Goal: Find specific page/section: Find specific page/section

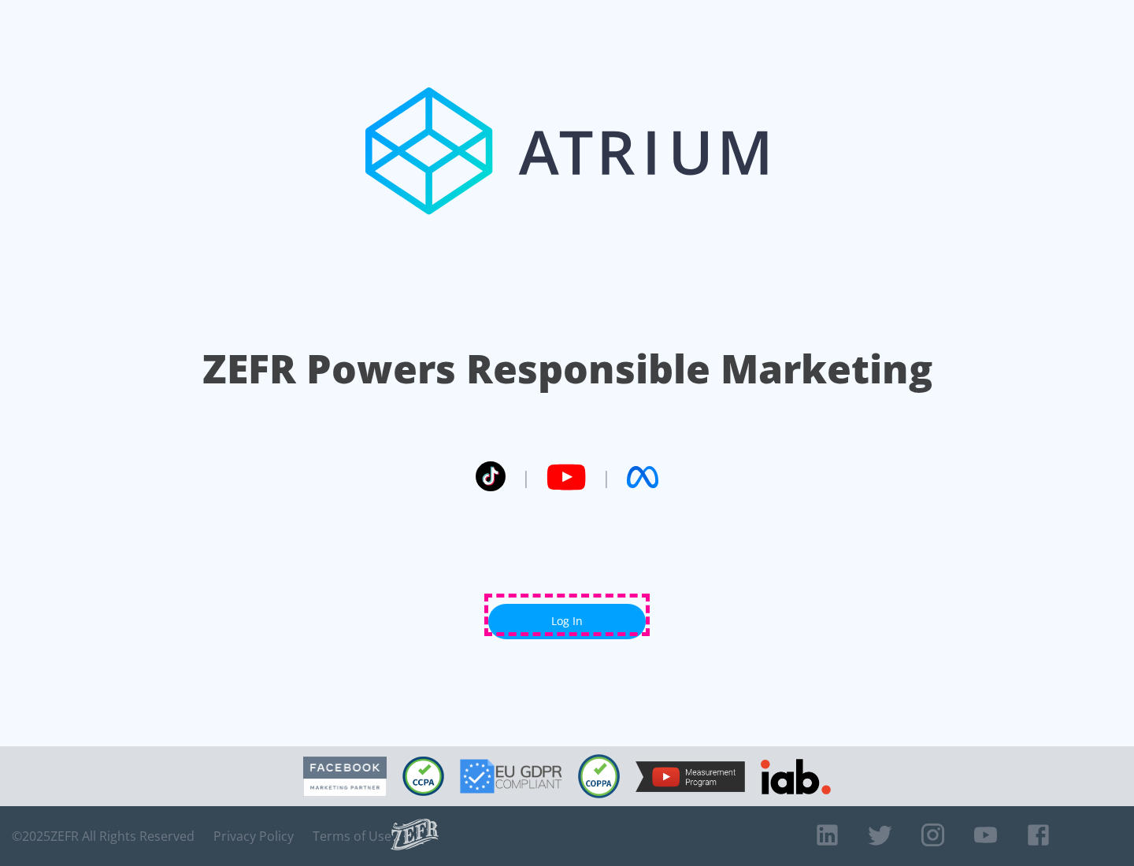
click at [567, 615] on link "Log In" at bounding box center [566, 621] width 157 height 35
